Goal: Task Accomplishment & Management: Complete application form

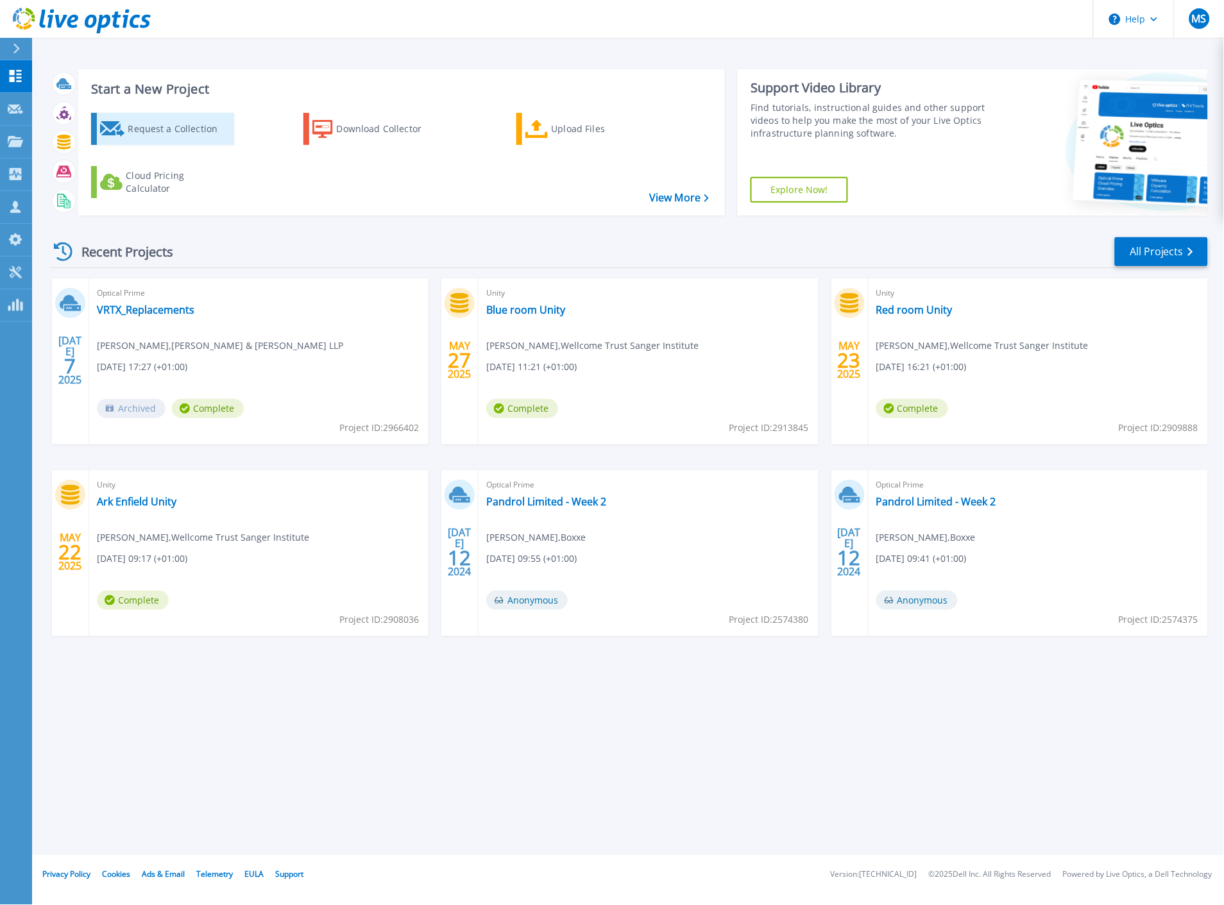
click at [153, 132] on div "Request a Collection" at bounding box center [179, 129] width 103 height 26
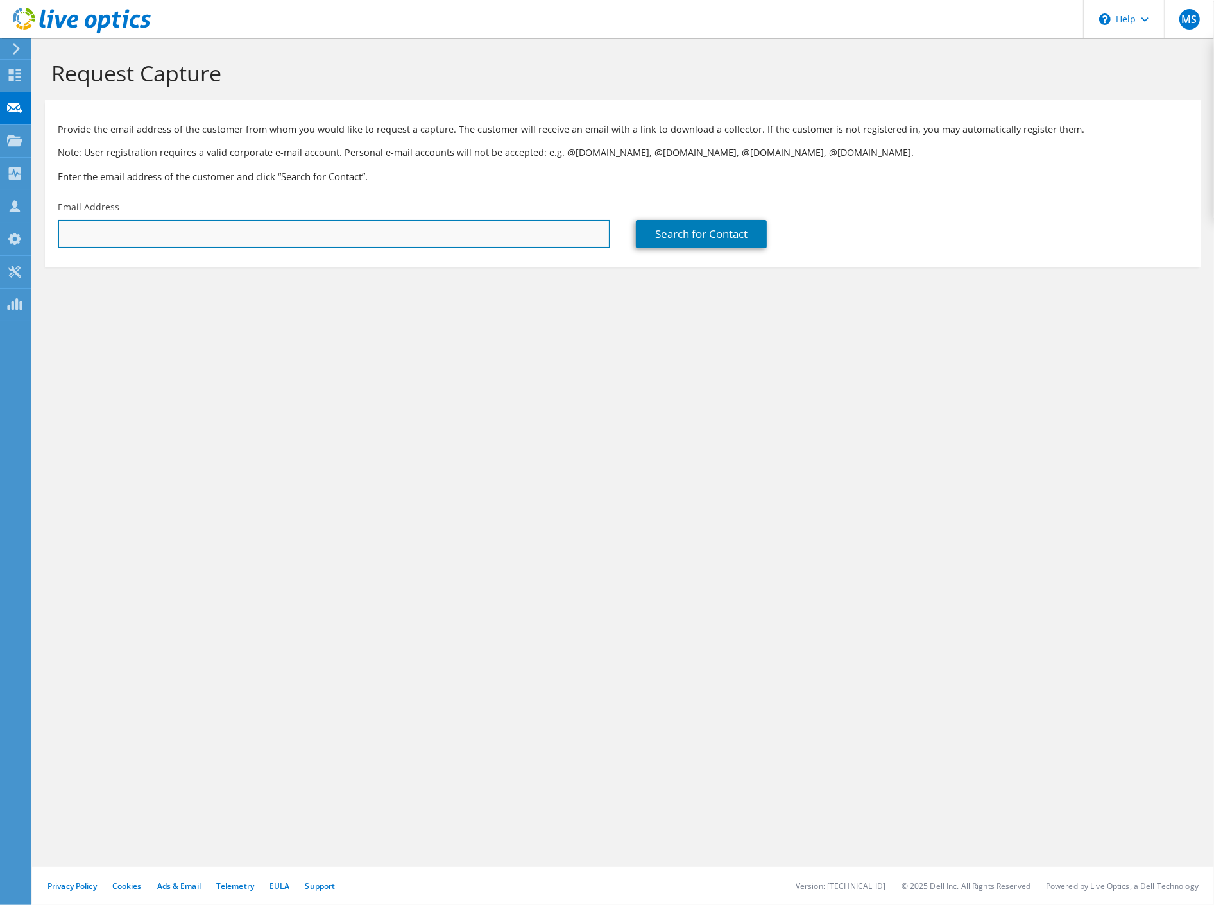
click at [113, 235] on input "text" at bounding box center [334, 234] width 552 height 28
type input "m"
click at [274, 235] on input "text" at bounding box center [334, 234] width 552 height 28
paste input "mick.bennett@loucoll.ac.uk"
type input "mick.bennett@loucoll.ac.uk"
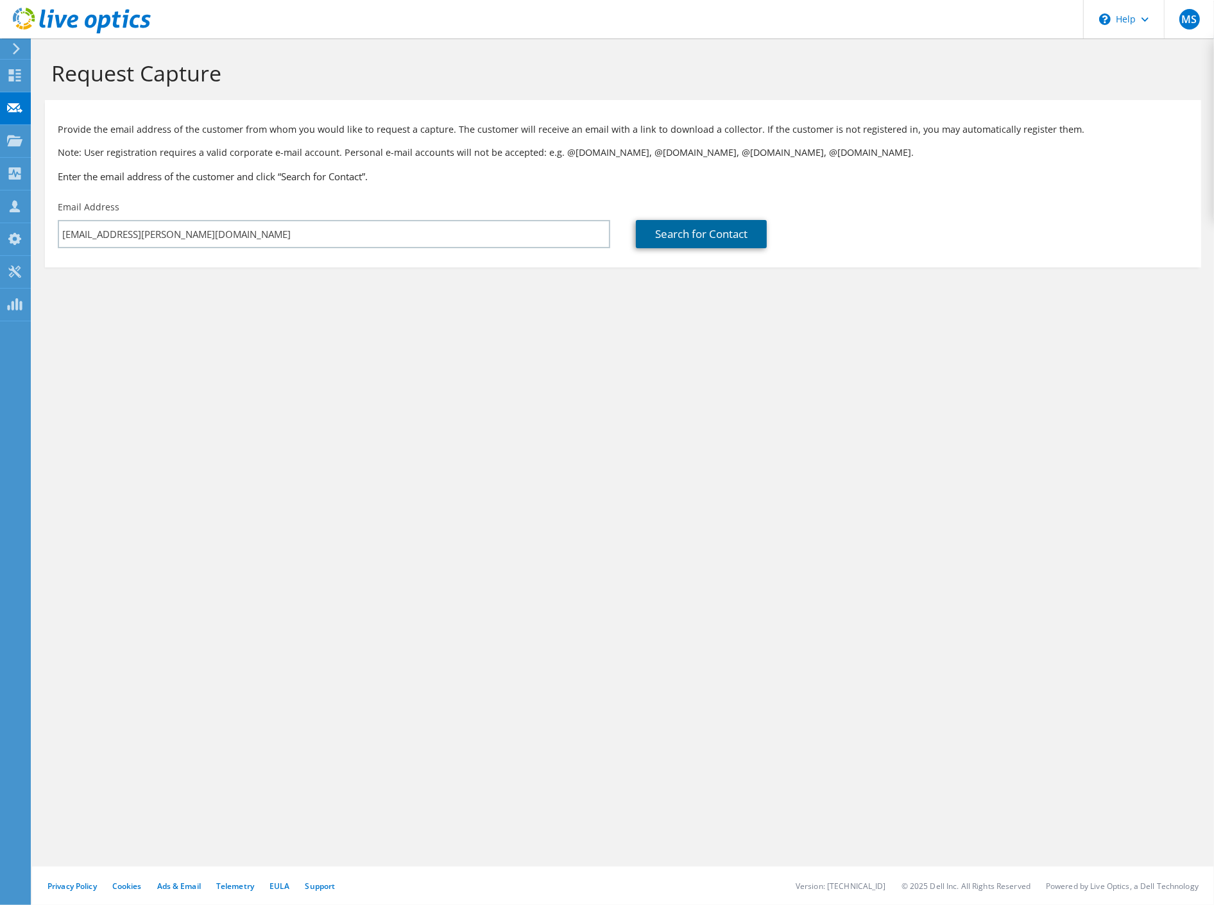
click at [670, 237] on link "Search for Contact" at bounding box center [701, 234] width 131 height 28
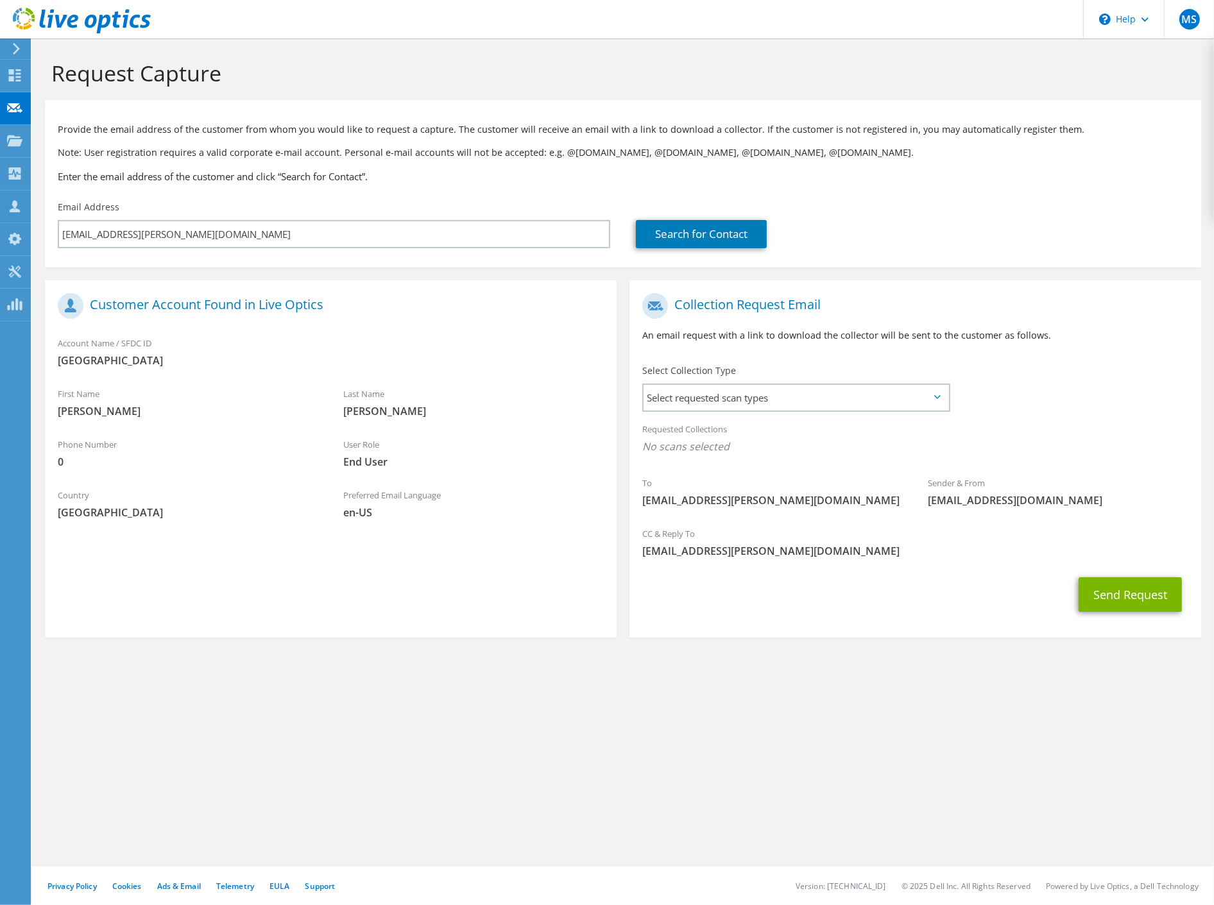
click at [935, 399] on icon at bounding box center [937, 397] width 6 height 4
click at [932, 398] on span "Select requested scan types" at bounding box center [796, 398] width 305 height 26
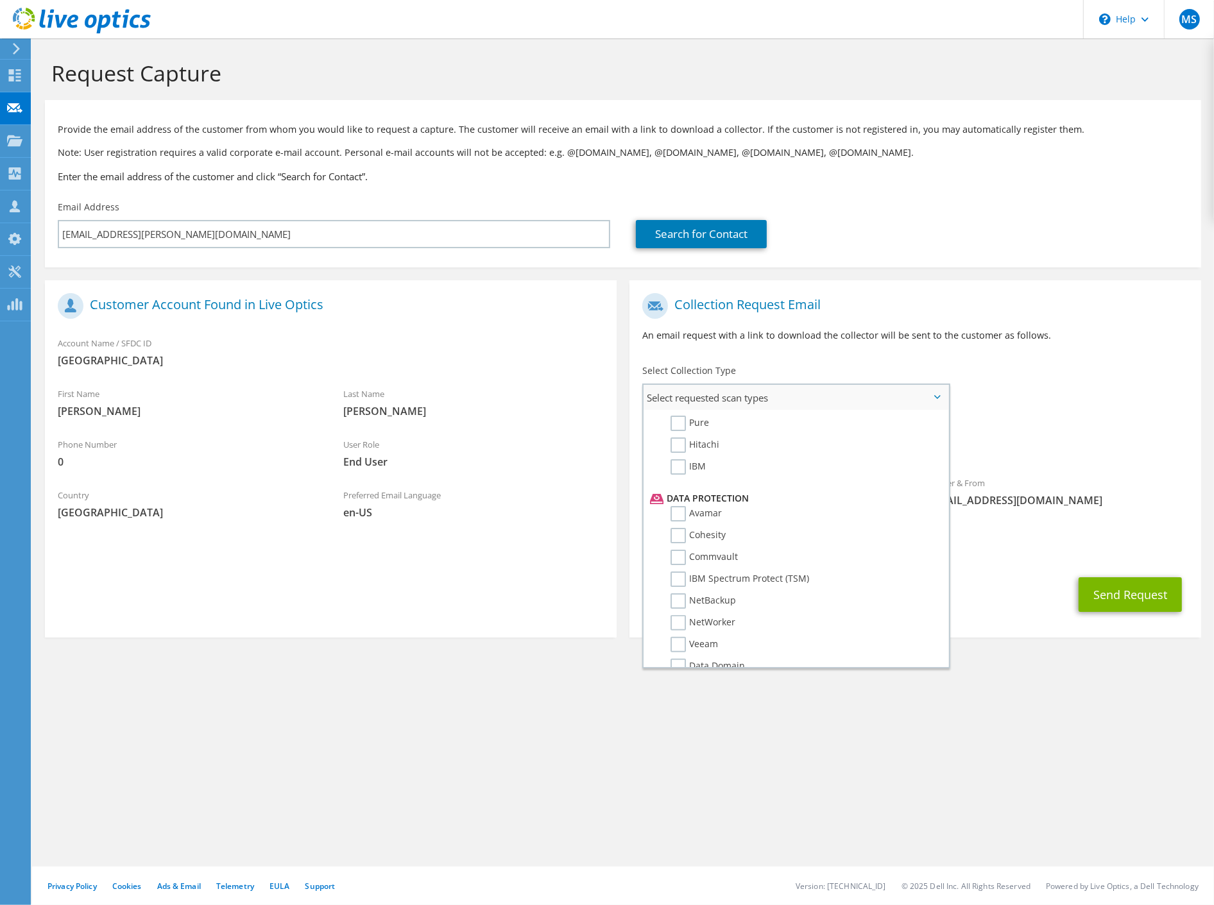
scroll to position [571, 0]
click at [706, 678] on label "Dossier" at bounding box center [695, 685] width 51 height 15
click at [0, 0] on input "Dossier" at bounding box center [0, 0] width 0 height 0
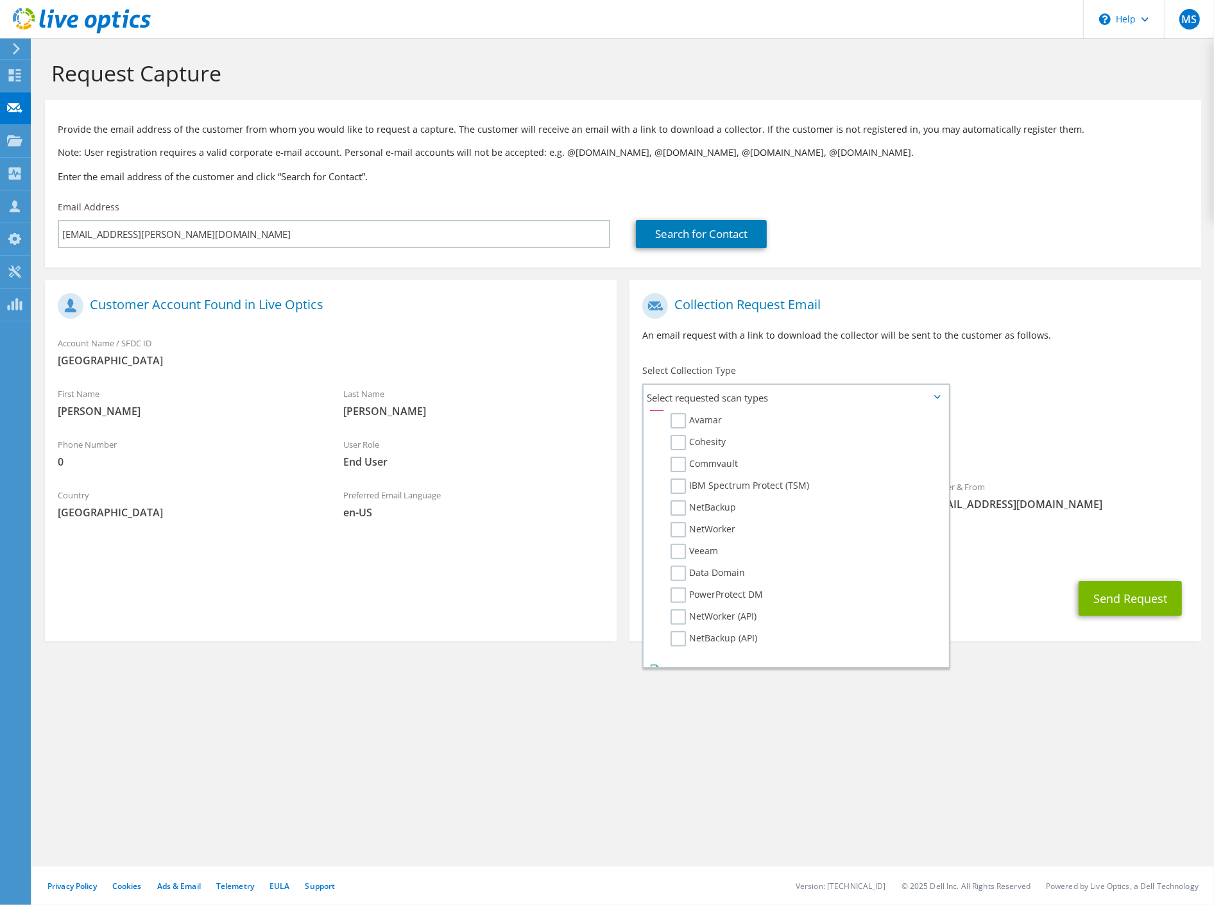
click at [997, 610] on div "Send Request" at bounding box center [915, 598] width 572 height 47
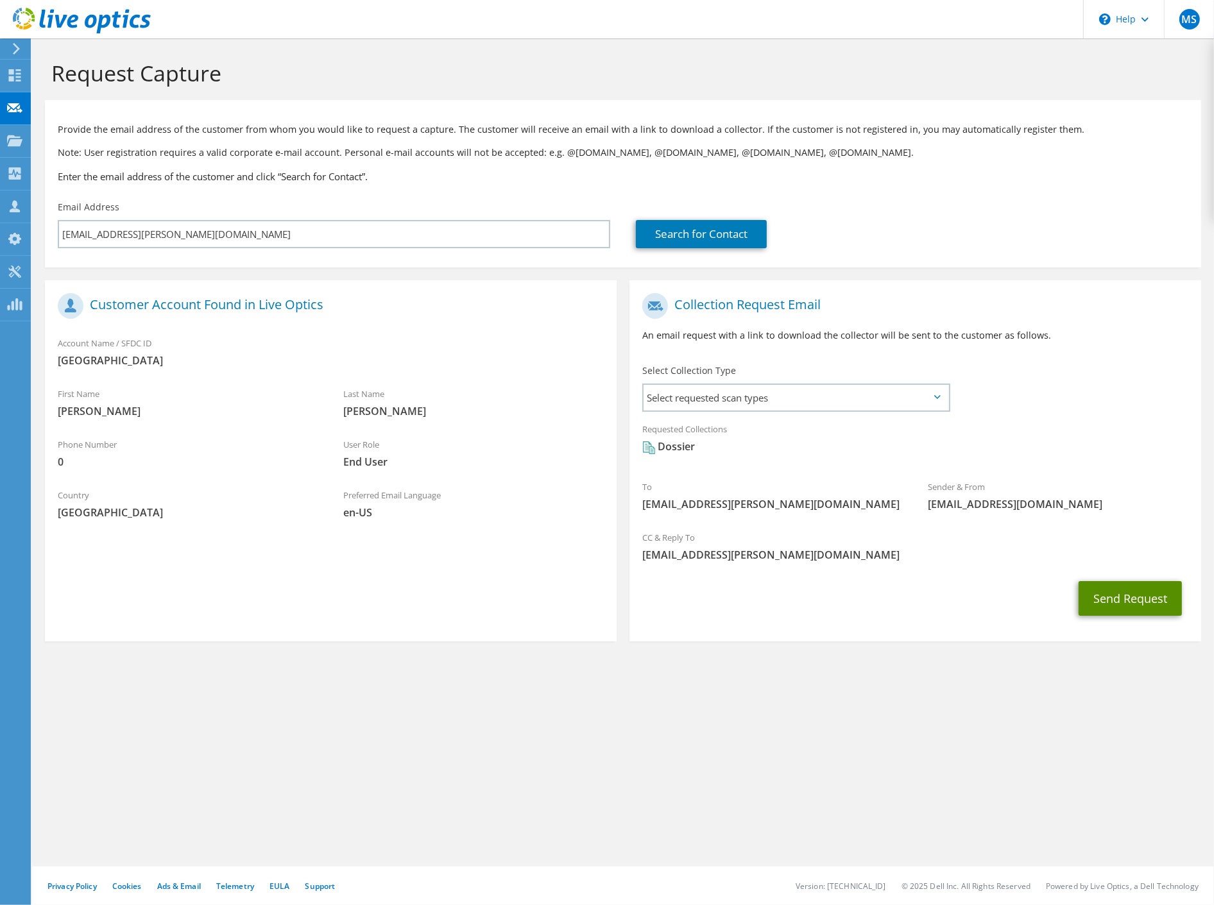
click at [1109, 610] on button "Send Request" at bounding box center [1130, 598] width 103 height 35
